Goal: Task Accomplishment & Management: Complete application form

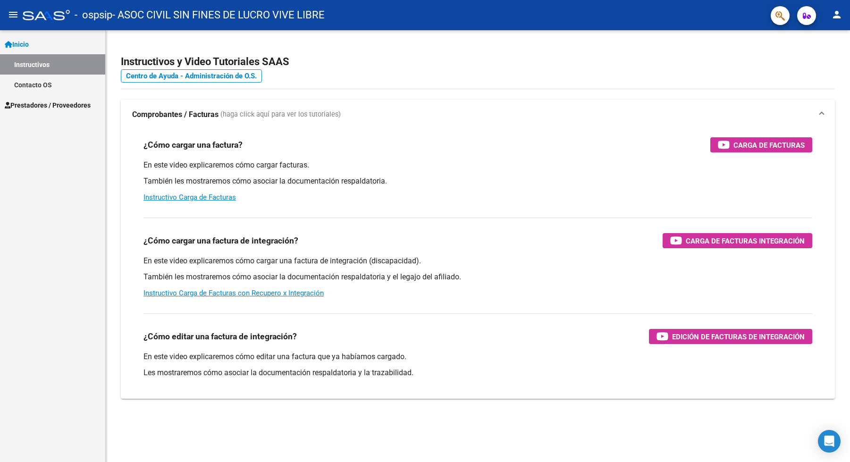
click at [52, 106] on span "Prestadores / Proveedores" at bounding box center [48, 105] width 86 height 10
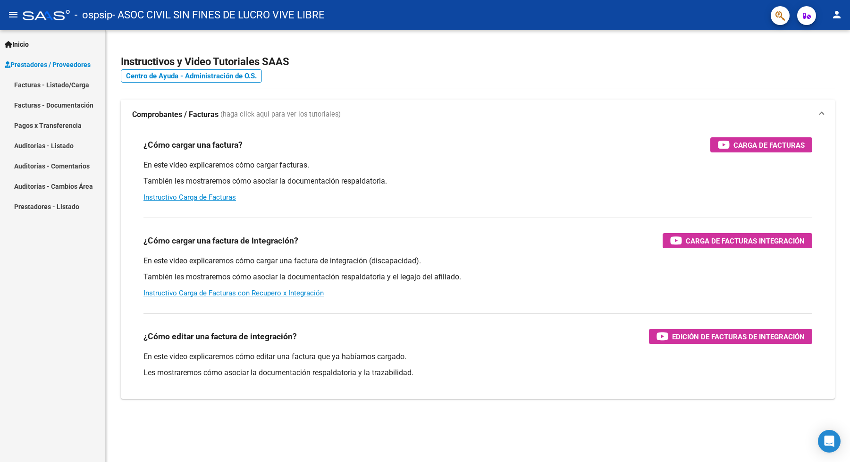
click at [51, 85] on link "Facturas - Listado/Carga" at bounding box center [52, 85] width 105 height 20
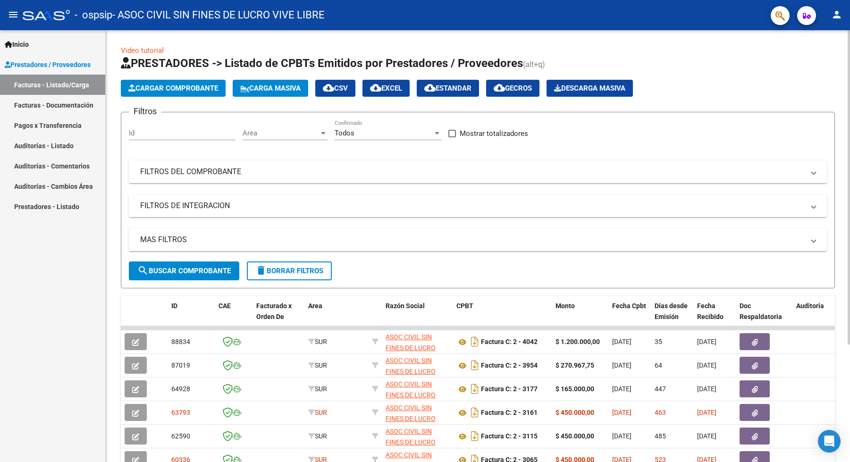
click at [183, 84] on button "Cargar Comprobante" at bounding box center [173, 88] width 105 height 17
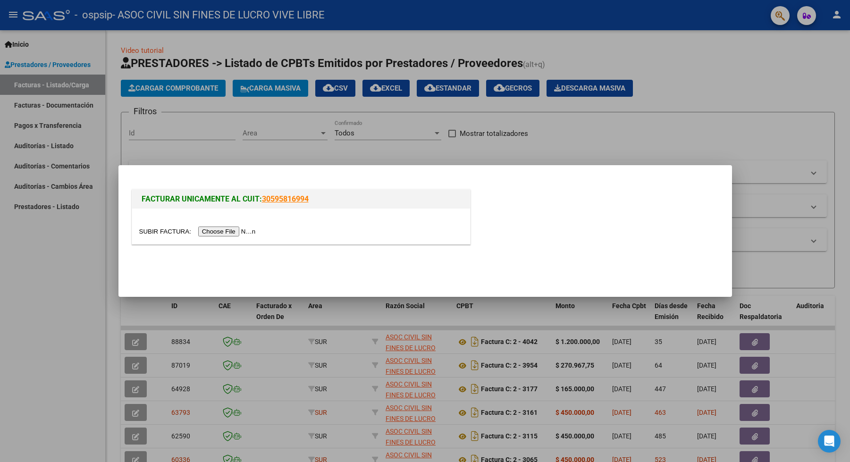
click at [209, 231] on input "file" at bounding box center [198, 232] width 119 height 10
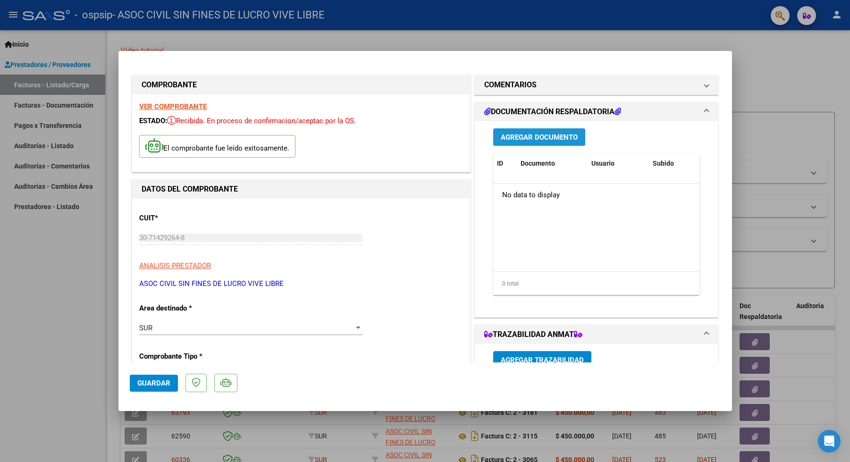
click at [545, 130] on button "Agregar Documento" at bounding box center [539, 136] width 92 height 17
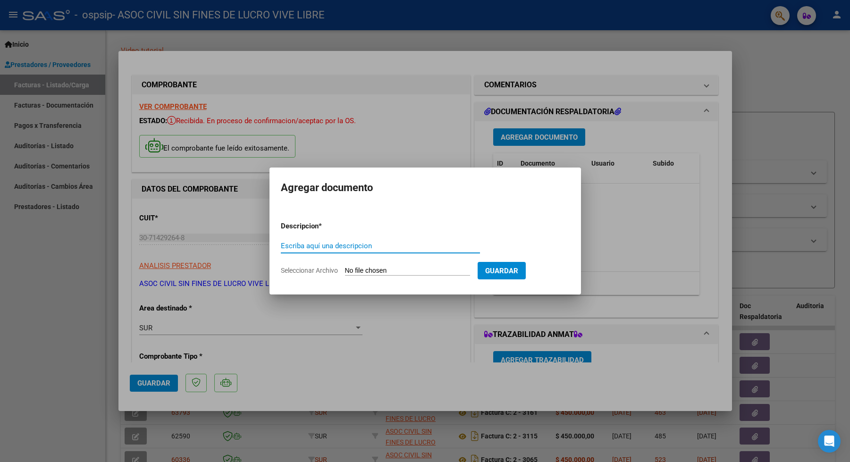
click at [317, 244] on input "Escriba aquí una descripcion" at bounding box center [380, 246] width 199 height 8
type input "Evolutivo [DATE]"
click at [379, 269] on input "Seleccionar Archivo" at bounding box center [407, 271] width 125 height 9
type input "C:\fakepath\[PERSON_NAME] Informe [DATE] .pdf"
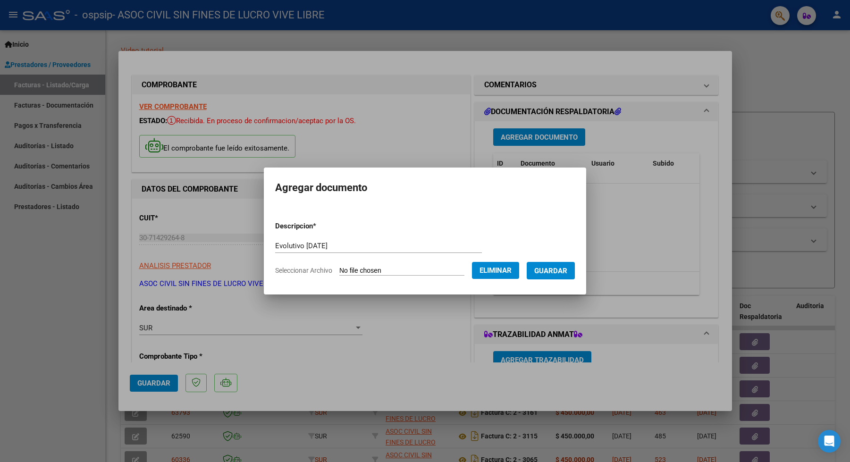
click at [553, 271] on span "Guardar" at bounding box center [550, 271] width 33 height 8
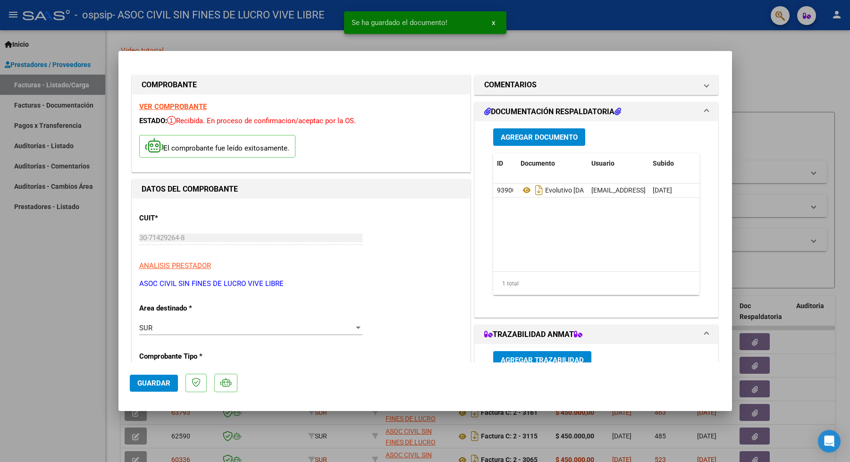
click at [530, 135] on span "Agregar Documento" at bounding box center [539, 137] width 77 height 8
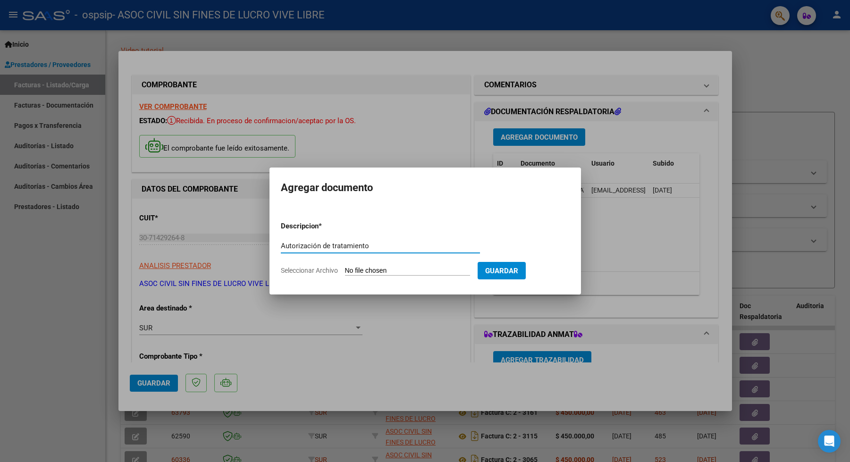
type input "Autorización de tratamiento"
click at [396, 270] on input "Seleccionar Archivo" at bounding box center [407, 271] width 125 height 9
type input "C:\fakepath\AUTORIZACION [PERSON_NAME].pdf"
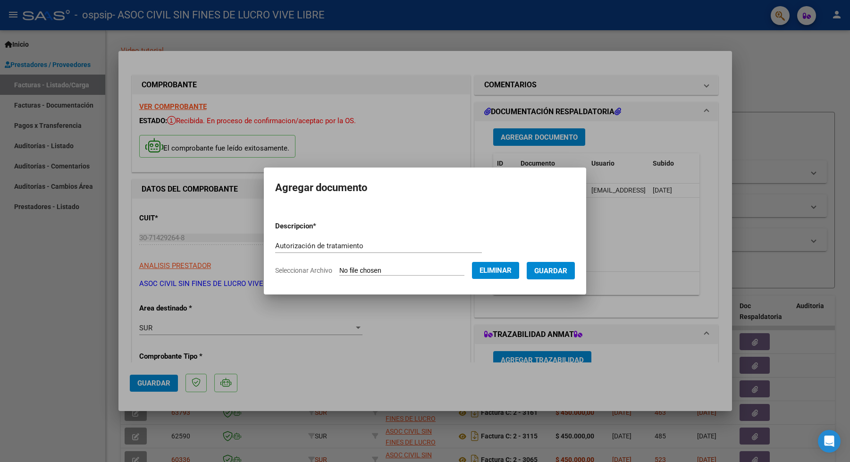
click at [558, 269] on span "Guardar" at bounding box center [550, 271] width 33 height 8
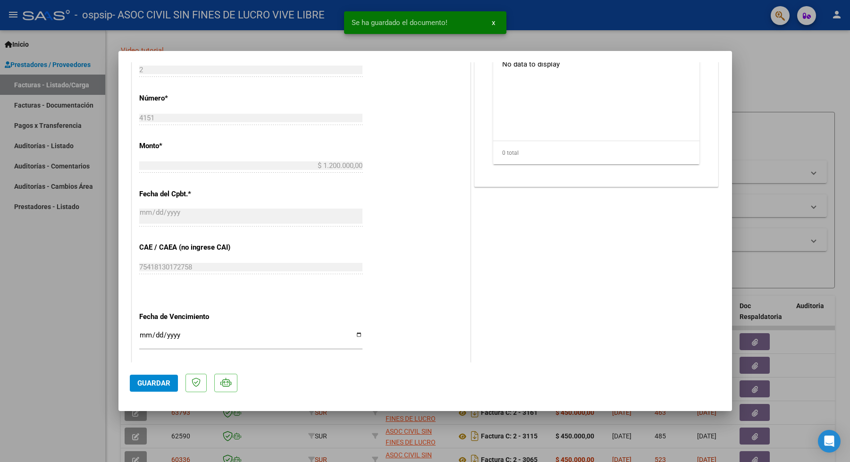
scroll to position [356, 0]
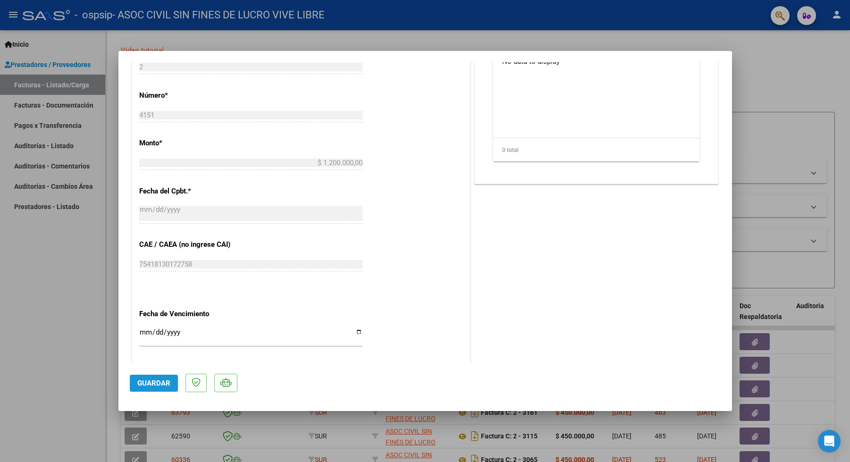
click at [154, 379] on span "Guardar" at bounding box center [153, 383] width 33 height 8
